Goal: Transaction & Acquisition: Purchase product/service

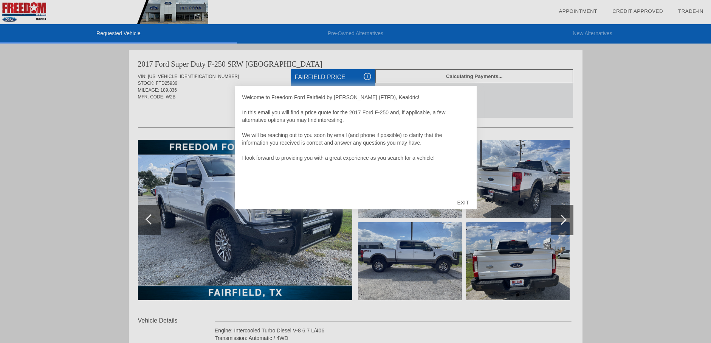
click at [462, 201] on div "EXIT" at bounding box center [463, 202] width 27 height 23
